Goal: Information Seeking & Learning: Learn about a topic

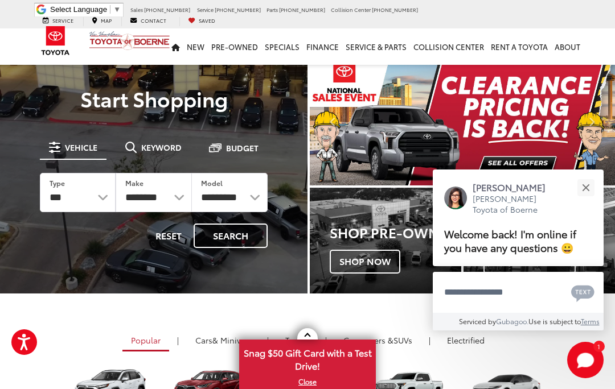
click at [589, 193] on button "Close" at bounding box center [585, 187] width 24 height 24
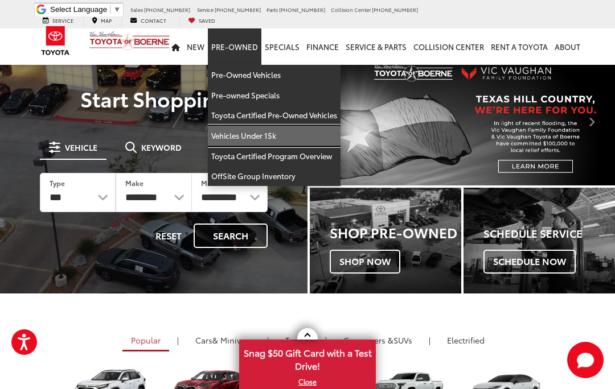
click at [256, 126] on link "Vehicles Under 15k" at bounding box center [274, 136] width 133 height 20
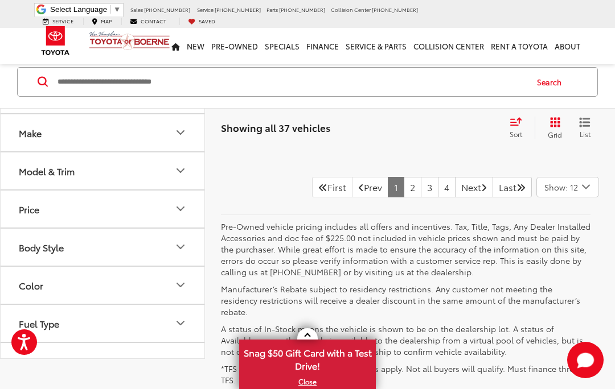
scroll to position [4197, 0]
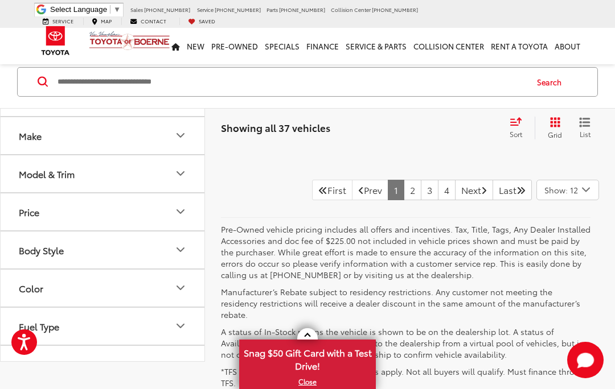
click at [468, 200] on link "Next" at bounding box center [474, 190] width 38 height 20
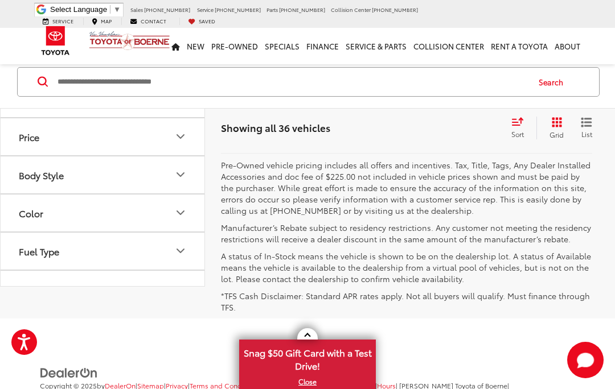
scroll to position [4279, 0]
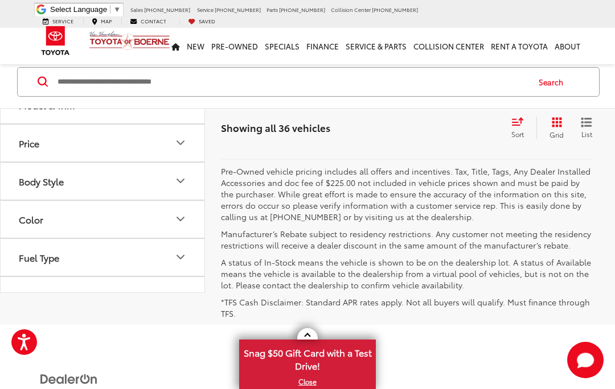
click at [463, 142] on link "Next" at bounding box center [476, 132] width 38 height 20
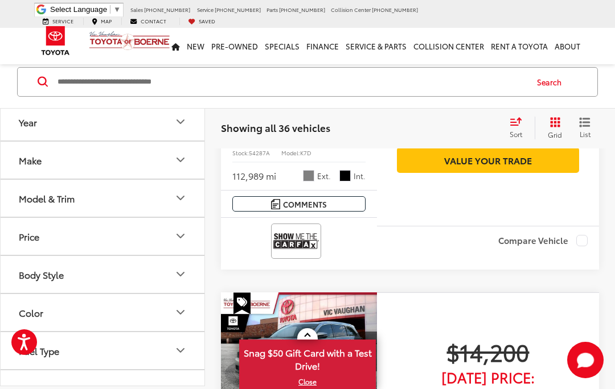
scroll to position [3028, 0]
